Goal: Task Accomplishment & Management: Manage account settings

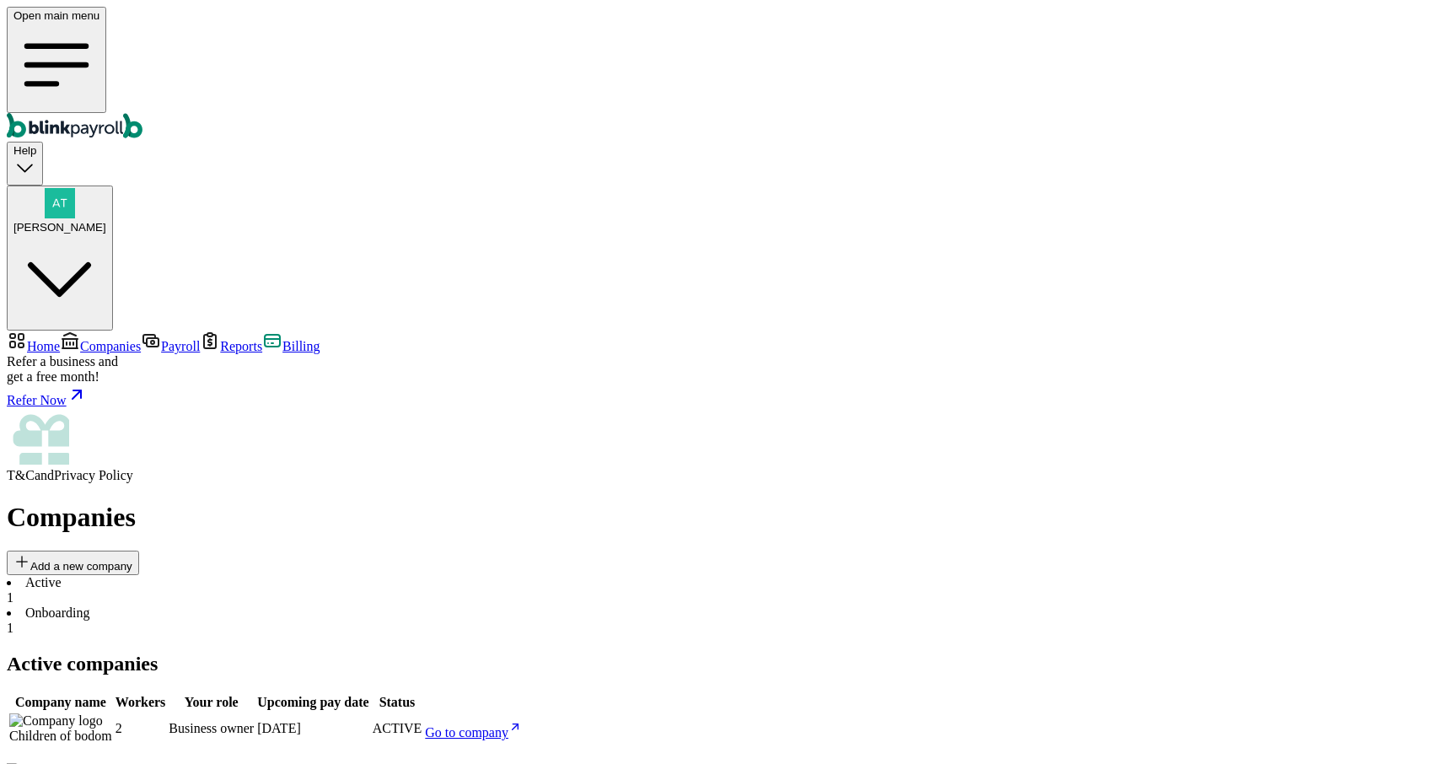
click at [384, 605] on li "Onboarding 1" at bounding box center [720, 620] width 1427 height 30
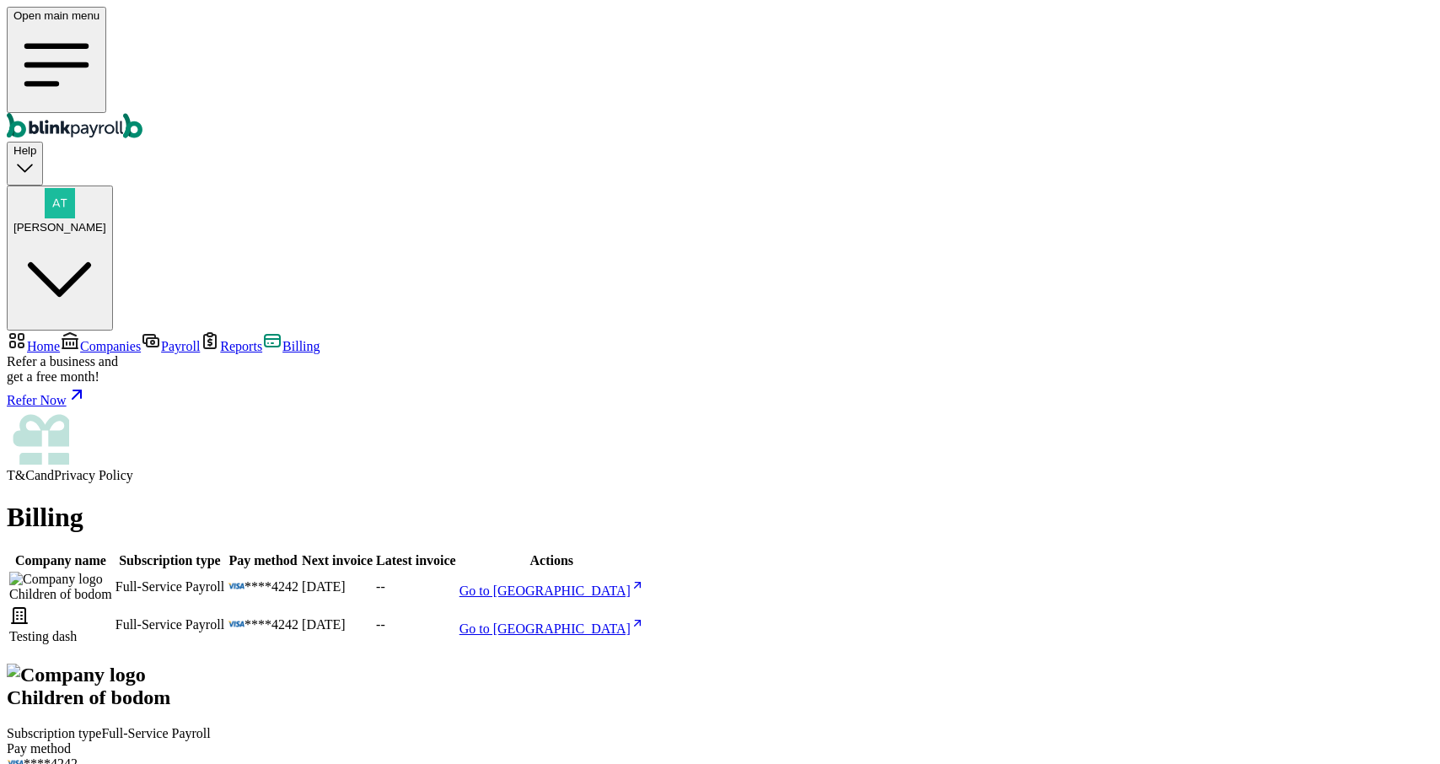
click at [220, 339] on span "Reports" at bounding box center [241, 346] width 42 height 14
click at [282, 339] on span "Billing" at bounding box center [300, 346] width 37 height 14
click at [220, 339] on span "Reports" at bounding box center [241, 346] width 42 height 14
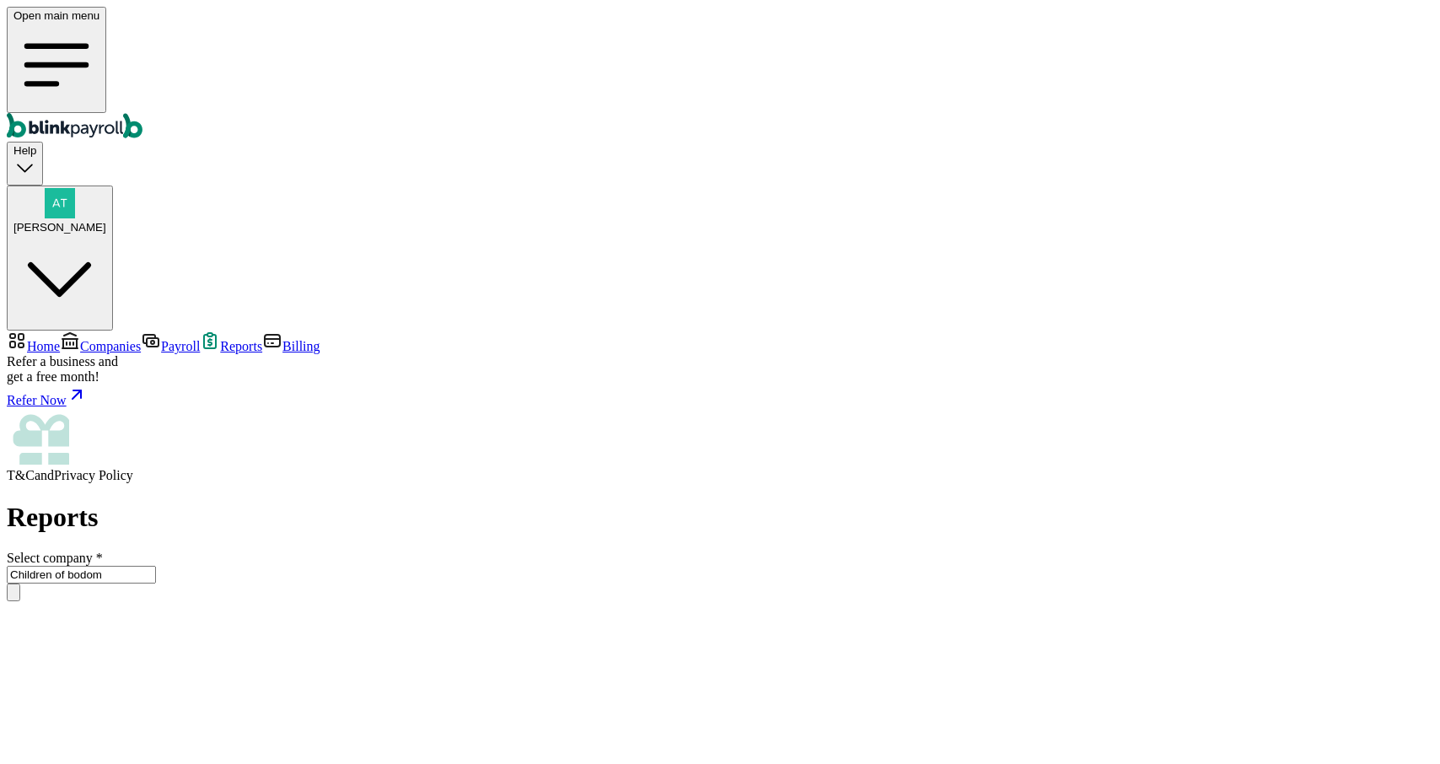
click at [282, 339] on span "Billing" at bounding box center [300, 346] width 37 height 14
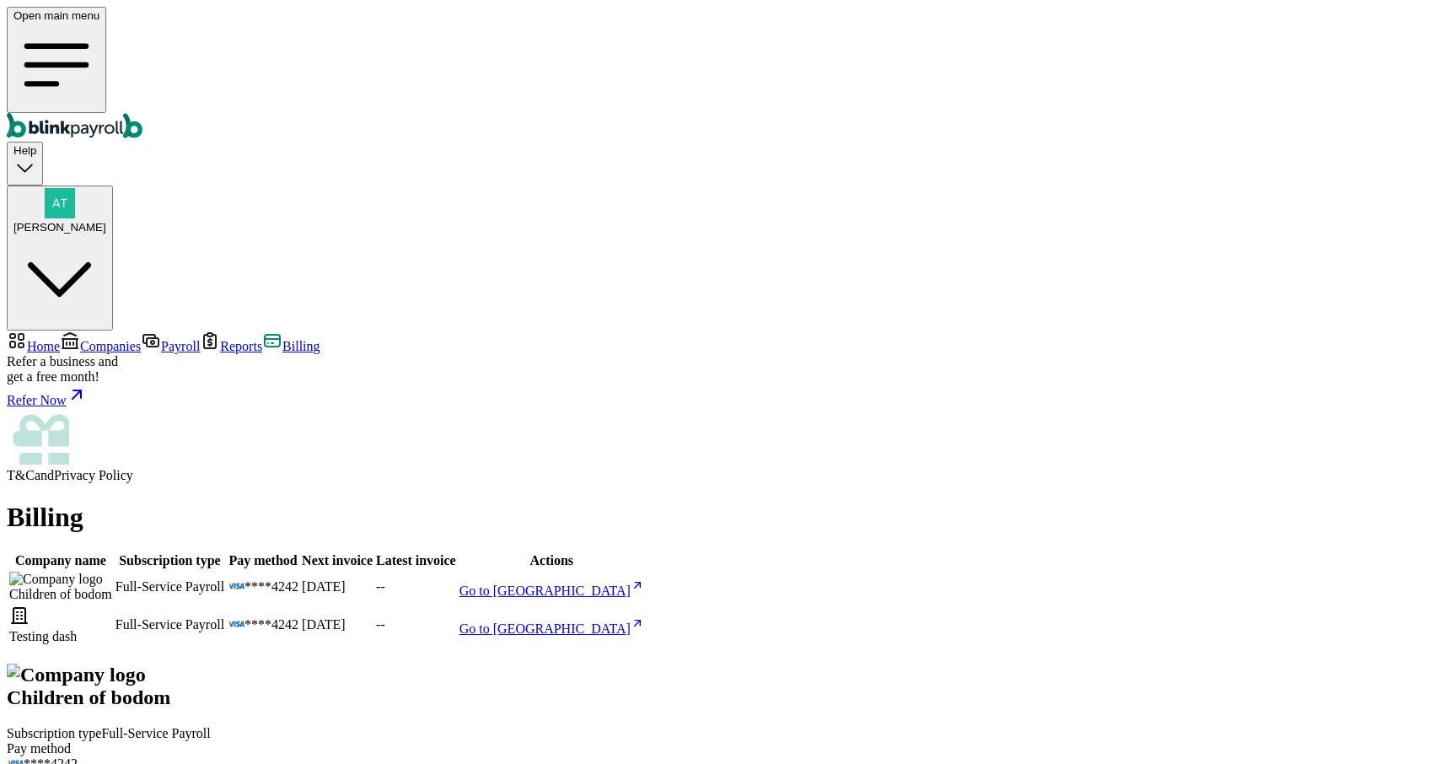
click at [631, 584] on span "Go to [GEOGRAPHIC_DATA]" at bounding box center [545, 591] width 171 height 14
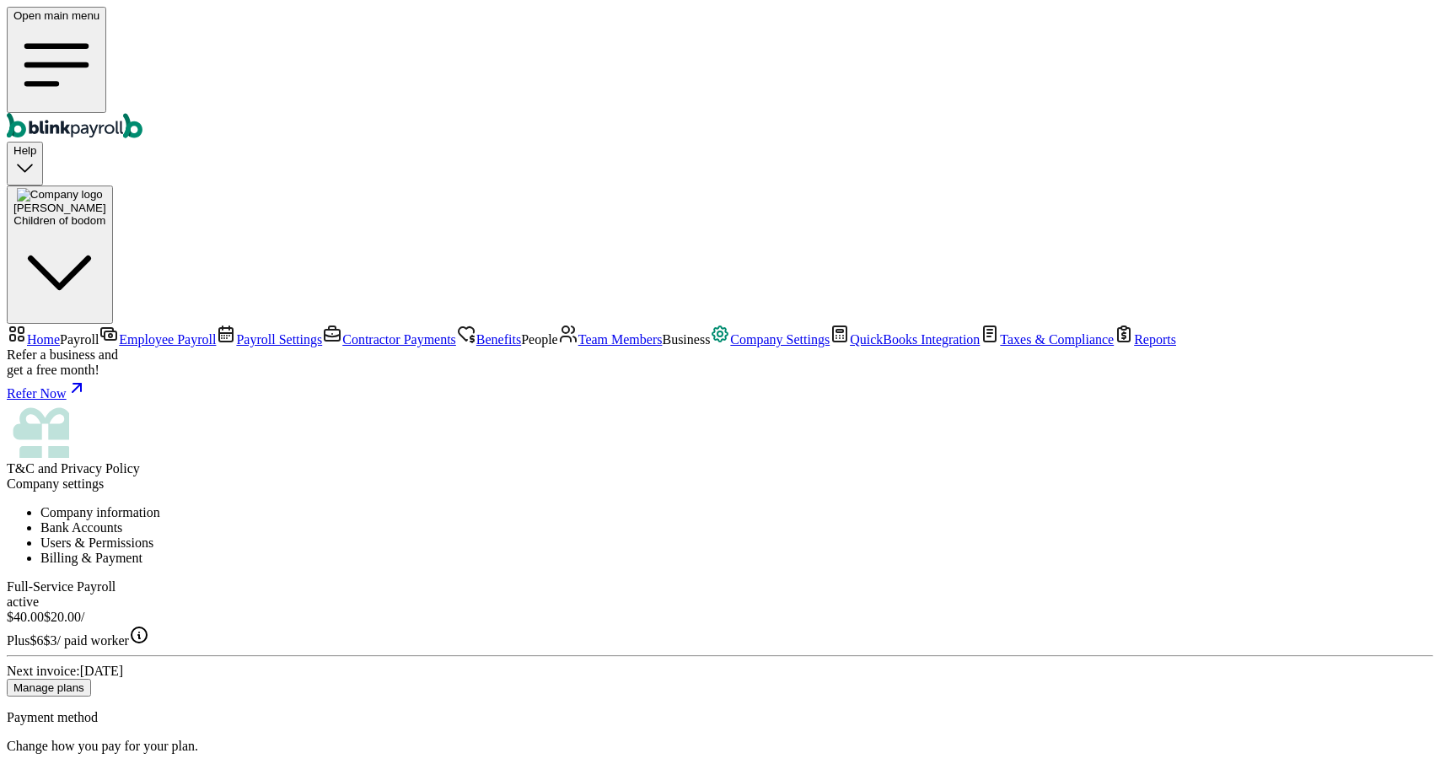
click at [91, 679] on button "Manage plans" at bounding box center [49, 688] width 84 height 18
